Goal: Transaction & Acquisition: Download file/media

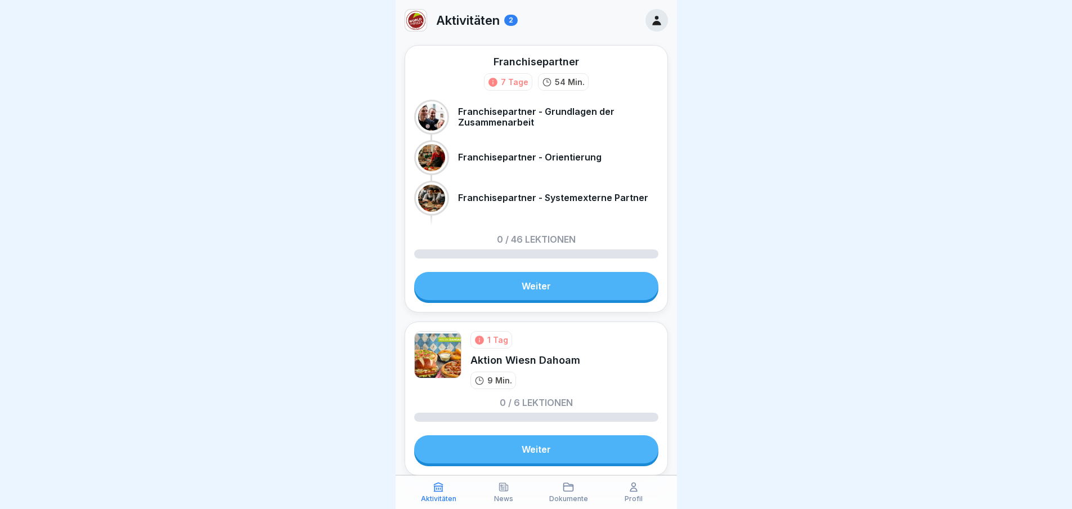
click at [522, 282] on link "Weiter" at bounding box center [536, 286] width 244 height 28
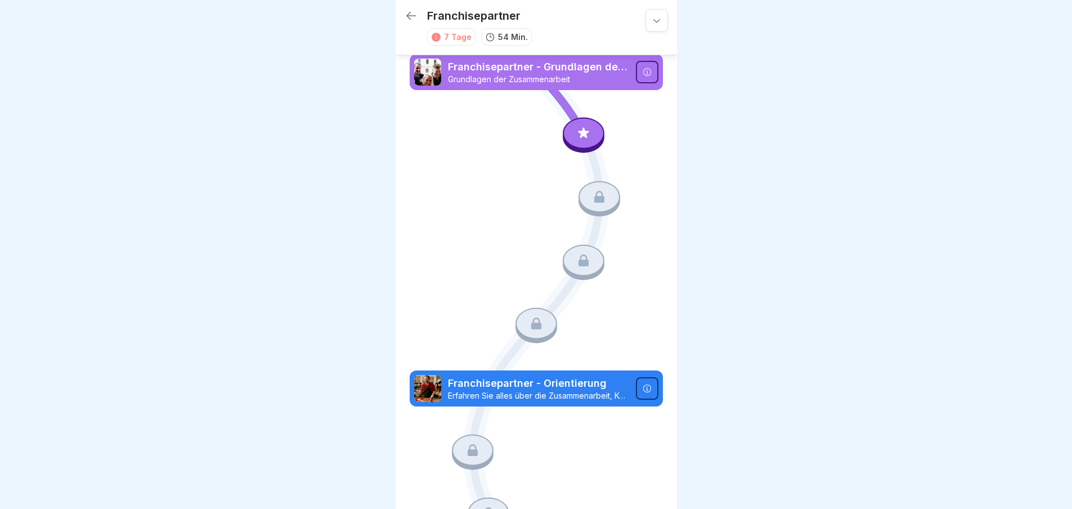
click at [603, 65] on p "Franchisepartner - Grundlagen der Zusammenarbeit" at bounding box center [538, 67] width 181 height 15
click at [636, 68] on div at bounding box center [647, 72] width 23 height 23
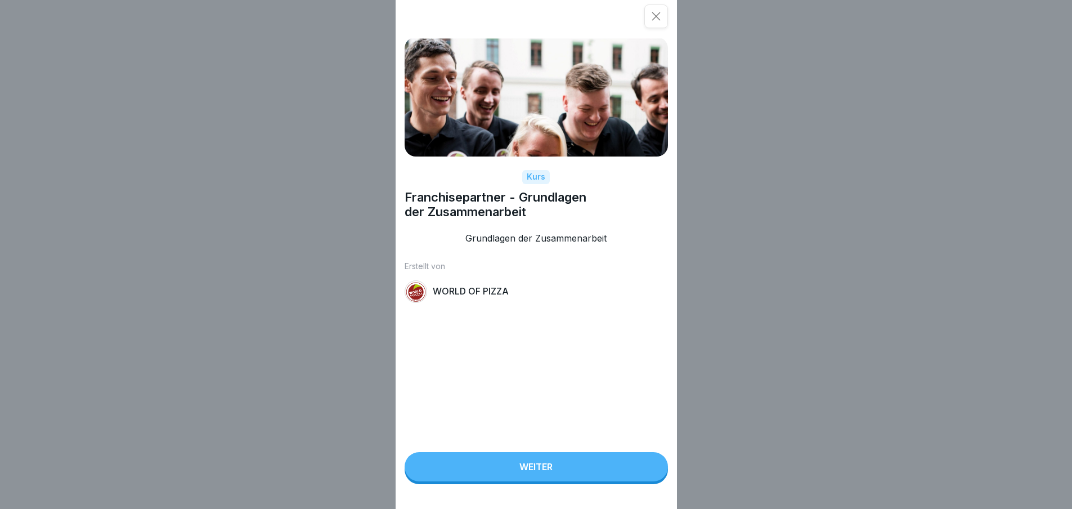
click at [490, 478] on button "Weiter" at bounding box center [536, 466] width 263 height 29
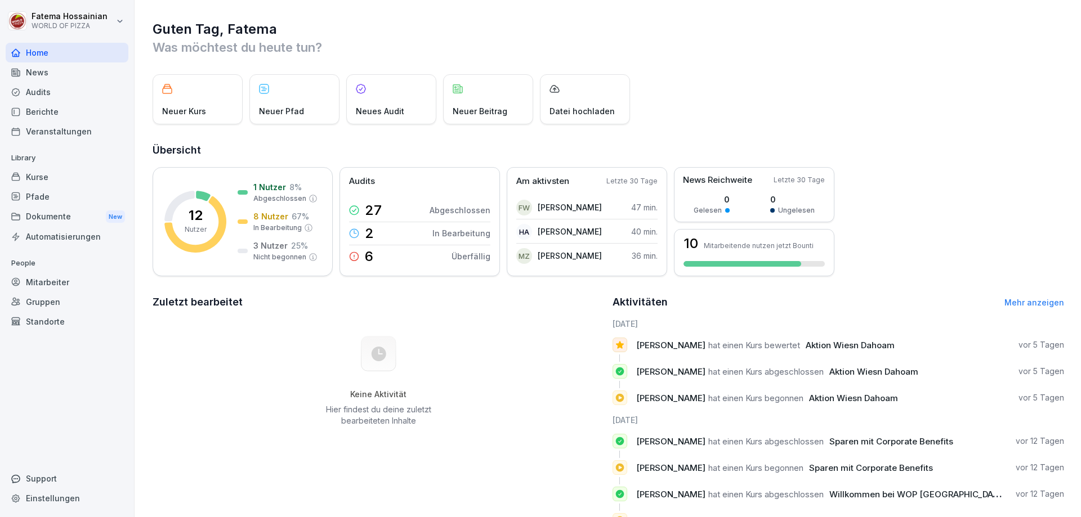
click at [477, 114] on p "Neuer Beitrag" at bounding box center [480, 111] width 55 height 12
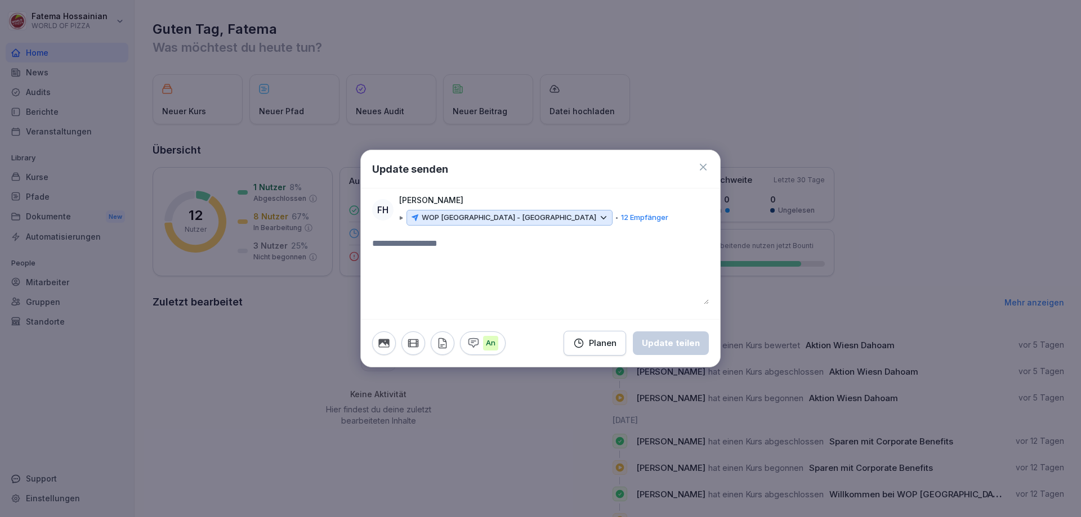
click at [702, 168] on icon at bounding box center [702, 167] width 11 height 11
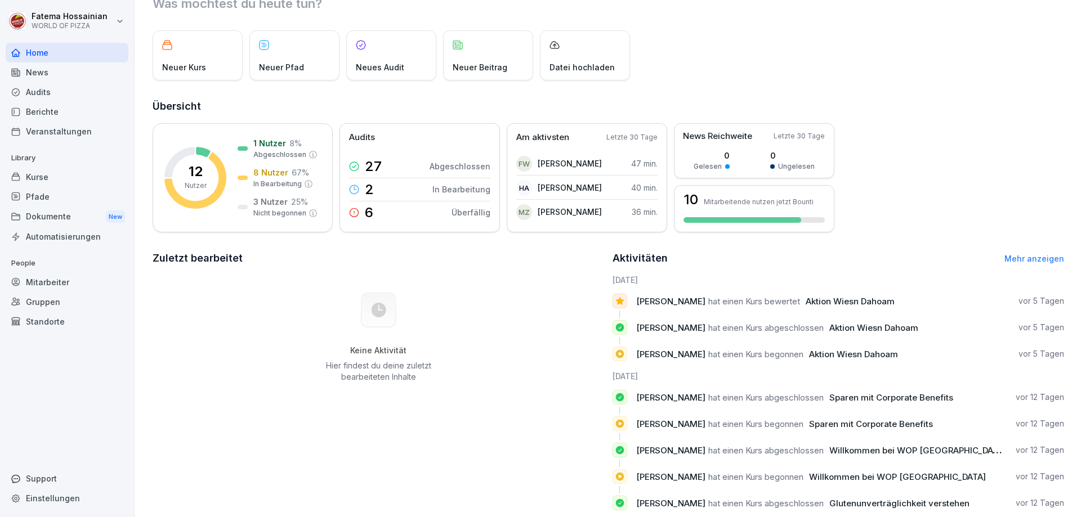
scroll to position [75, 0]
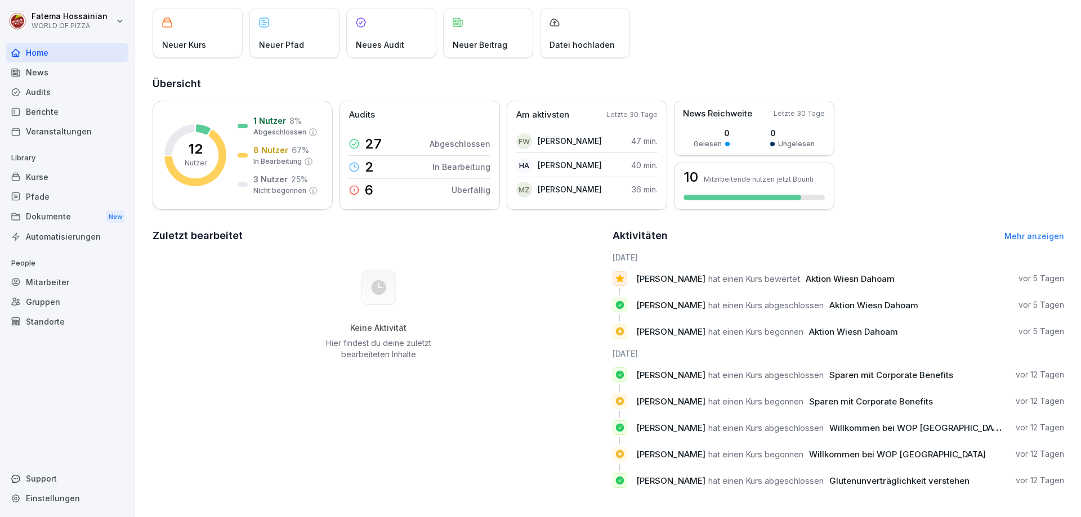
click at [37, 218] on div "Dokumente New" at bounding box center [67, 217] width 123 height 21
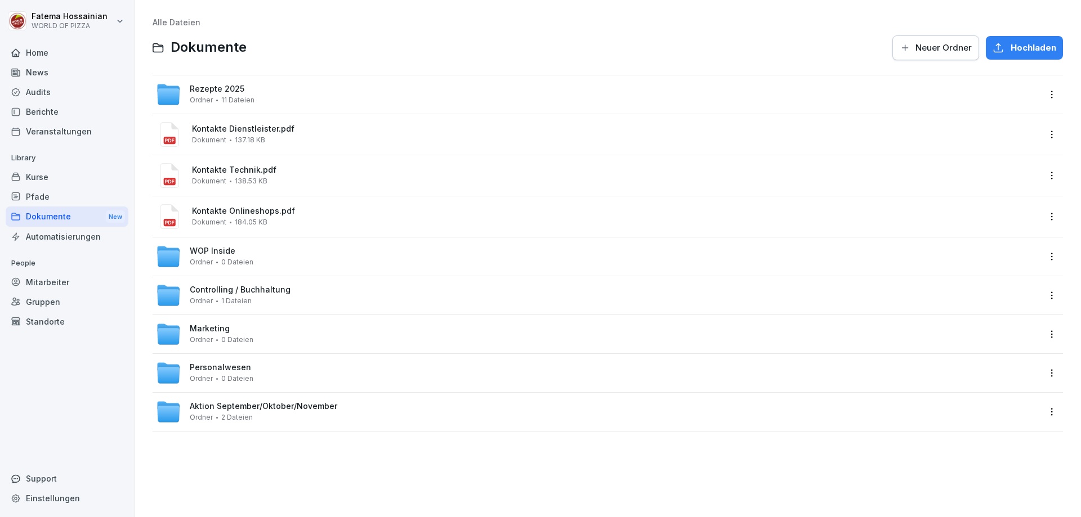
click at [221, 95] on div "Rezepte 2025 Ordner 11 Dateien" at bounding box center [222, 94] width 65 height 20
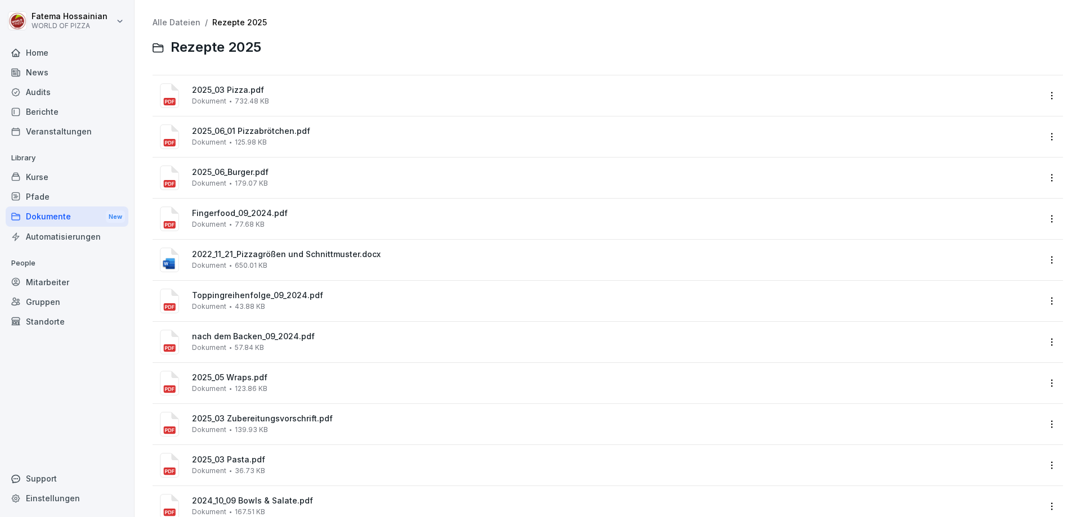
click at [204, 104] on span "Dokument" at bounding box center [209, 101] width 34 height 8
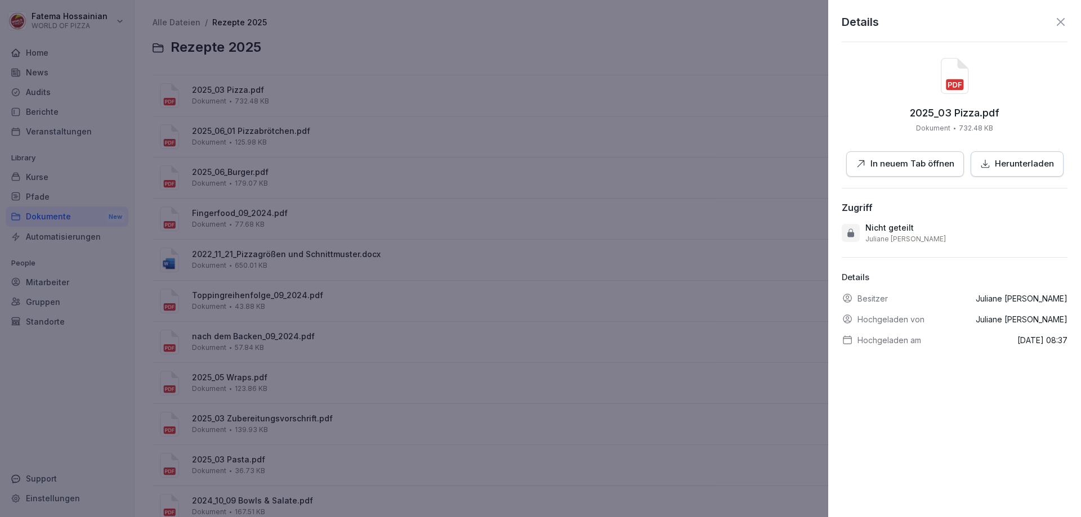
click at [988, 159] on div "Herunterladen" at bounding box center [1017, 164] width 74 height 13
click at [460, 127] on div at bounding box center [540, 258] width 1081 height 517
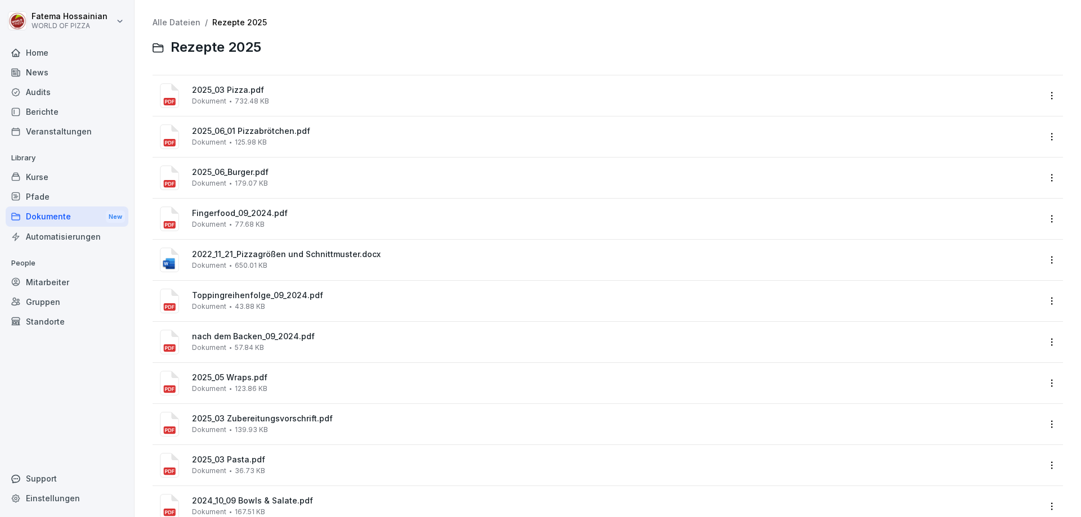
click at [39, 178] on div "Kurse" at bounding box center [67, 177] width 123 height 20
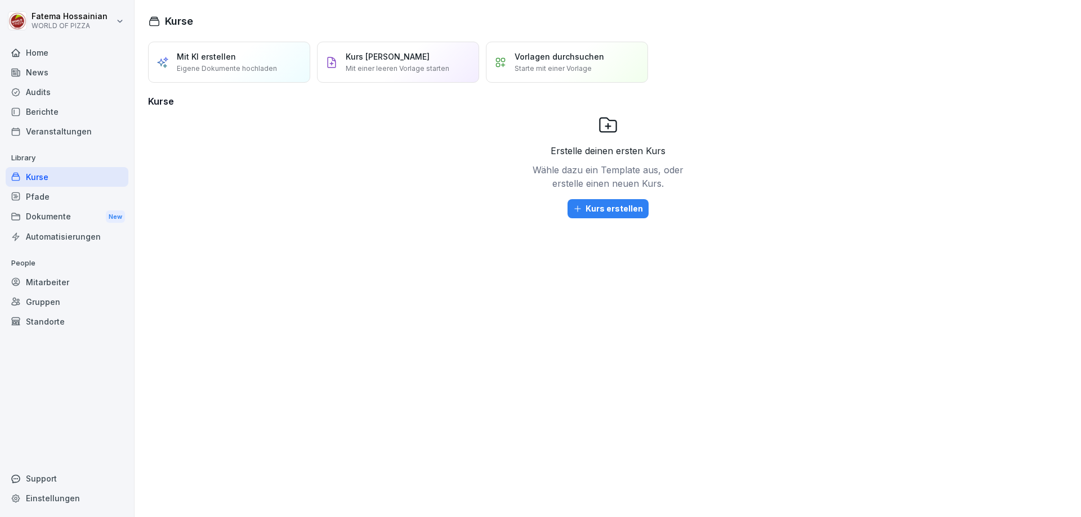
click at [32, 68] on div "News" at bounding box center [67, 72] width 123 height 20
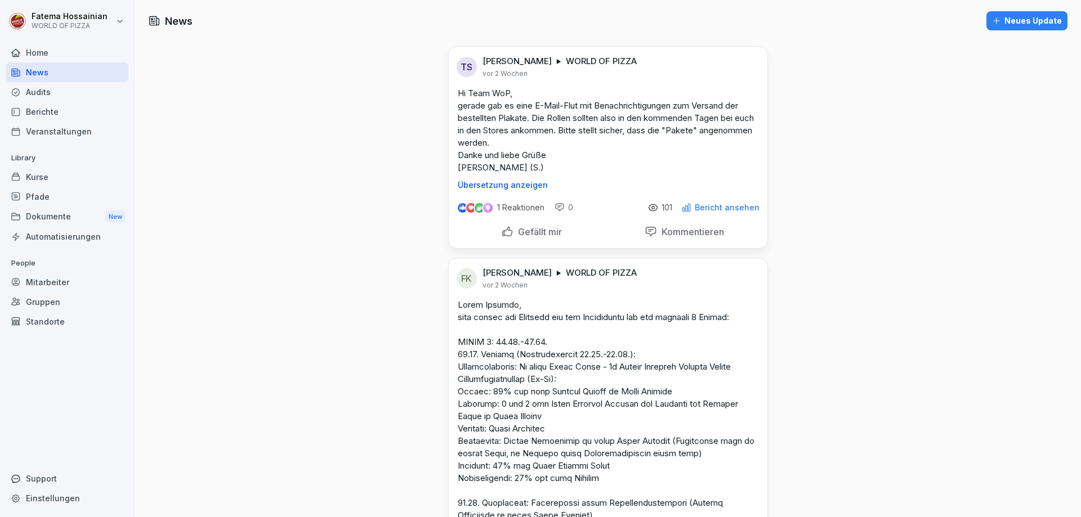
click at [52, 220] on div "Dokumente New" at bounding box center [67, 217] width 123 height 21
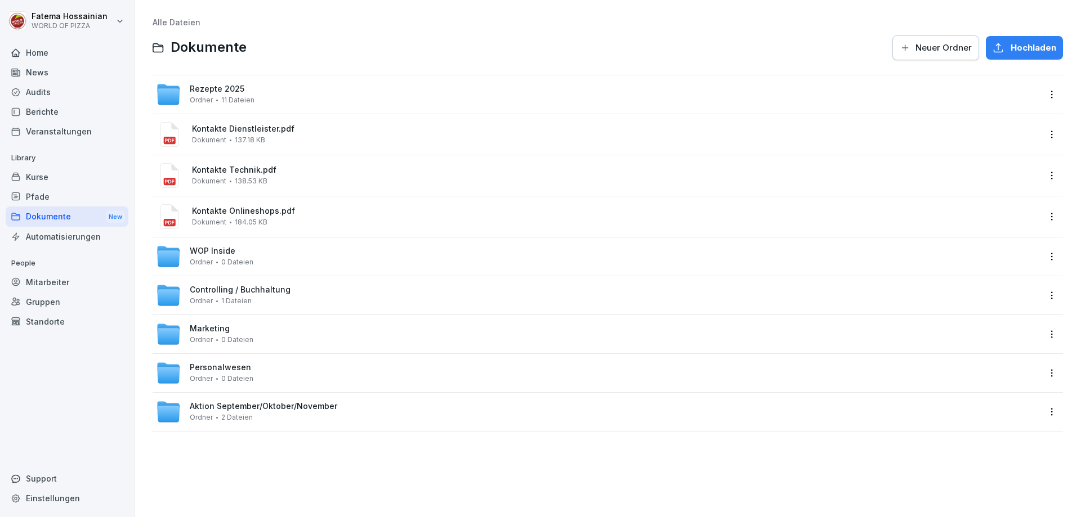
click at [116, 217] on div "New" at bounding box center [115, 217] width 19 height 13
click at [196, 99] on span "Ordner" at bounding box center [201, 100] width 23 height 8
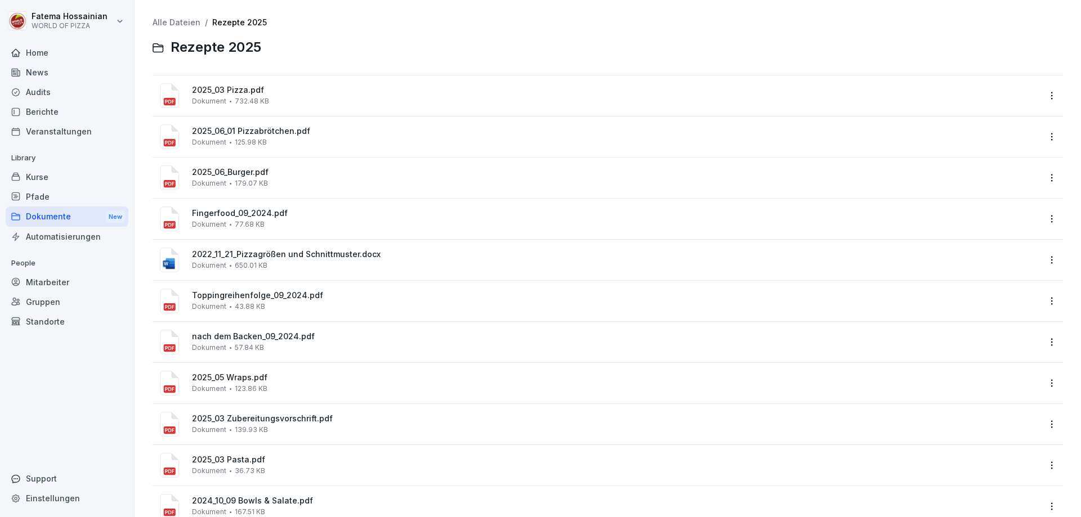
scroll to position [37, 0]
